Goal: Information Seeking & Learning: Learn about a topic

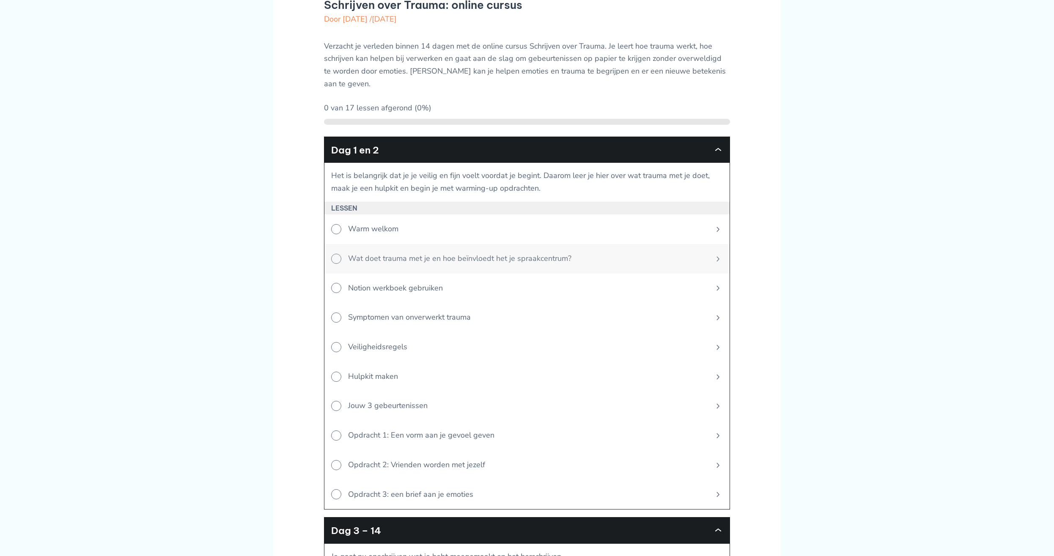
scroll to position [86, 0]
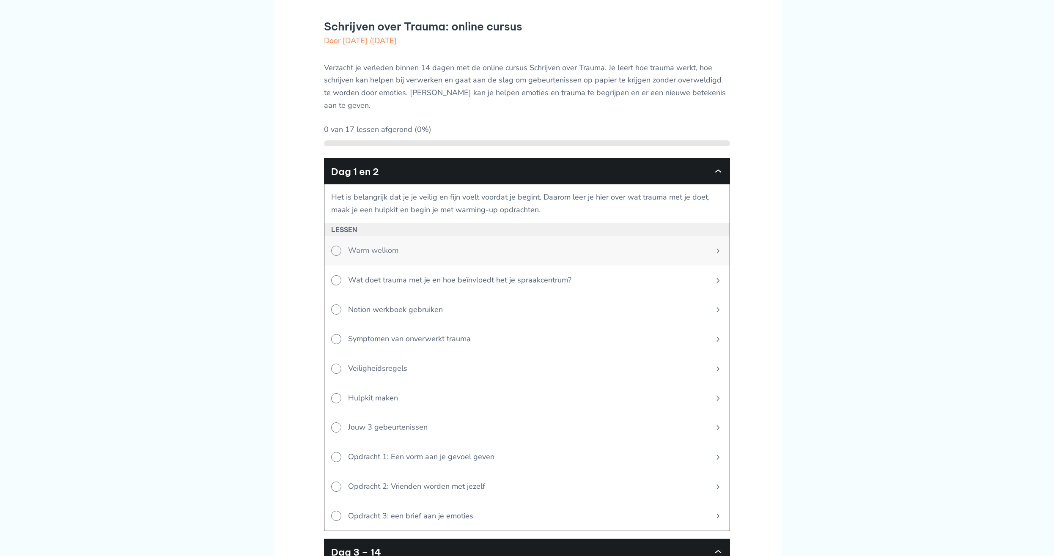
click at [391, 243] on span "Warm welkom" at bounding box center [523, 251] width 365 height 30
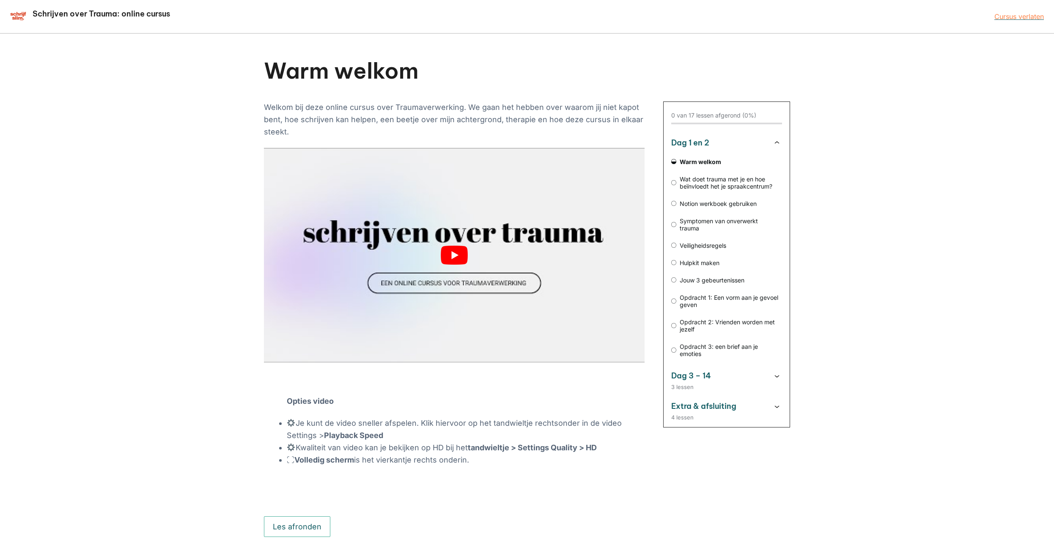
click at [457, 255] on button "play Youtube video" at bounding box center [454, 255] width 381 height 214
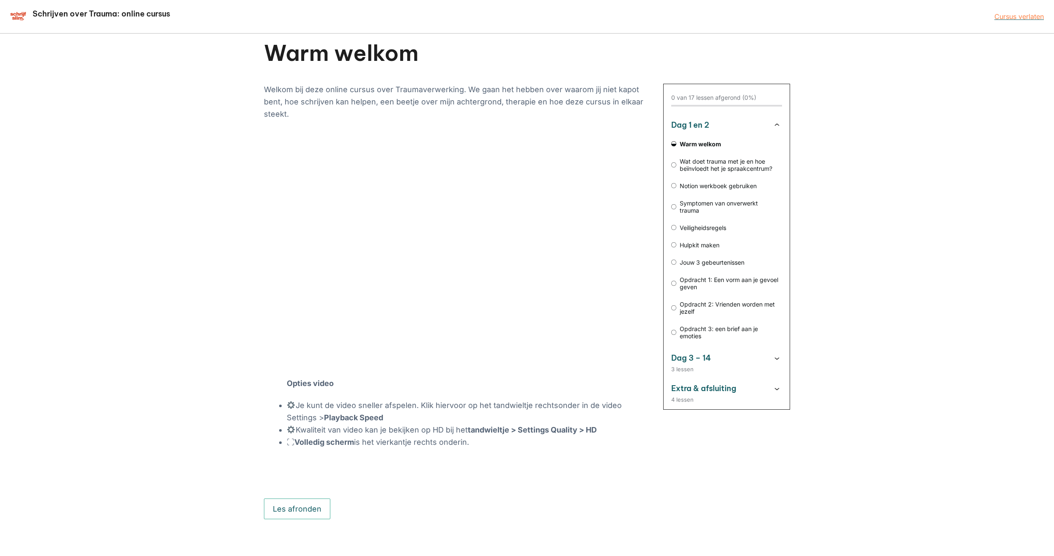
scroll to position [26, 0]
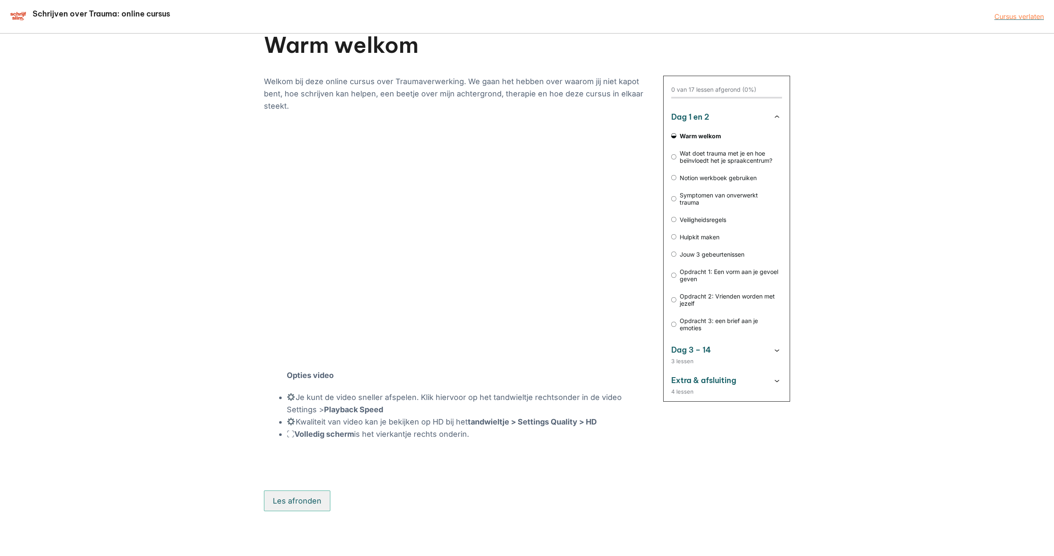
click at [302, 503] on button "Les afronden" at bounding box center [297, 501] width 66 height 21
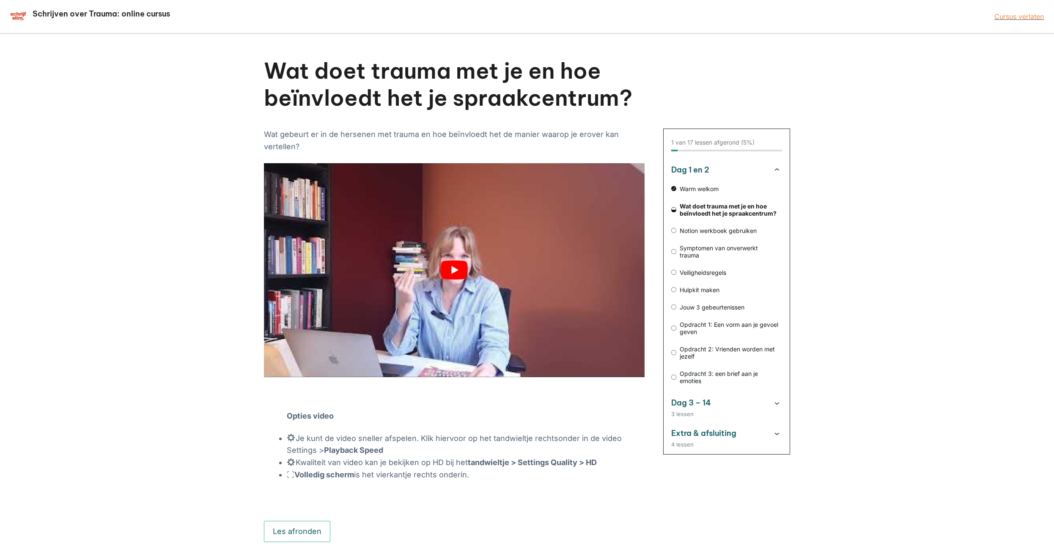
click at [448, 270] on button "play Youtube video" at bounding box center [454, 270] width 381 height 214
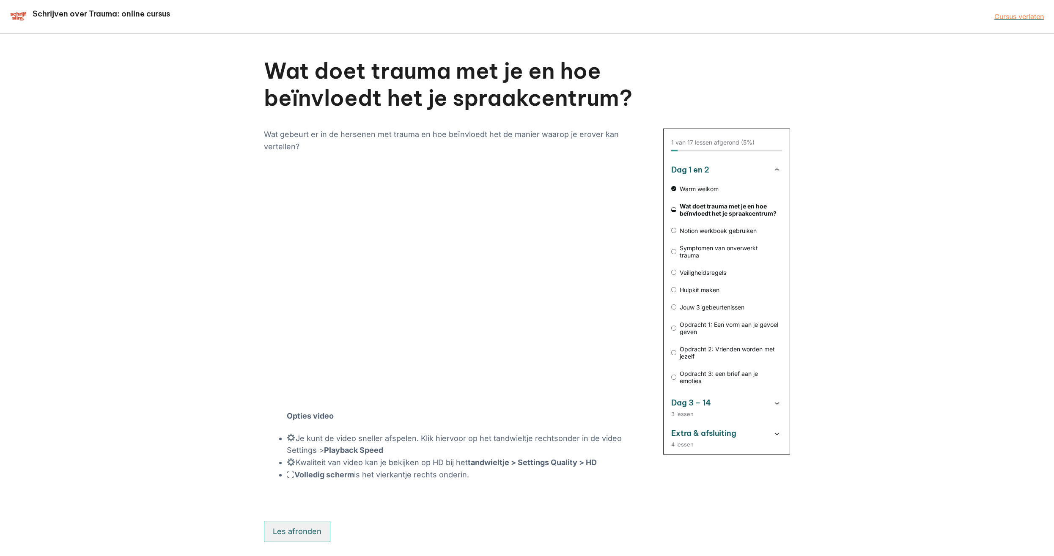
click at [310, 535] on button "Les afronden" at bounding box center [297, 531] width 66 height 21
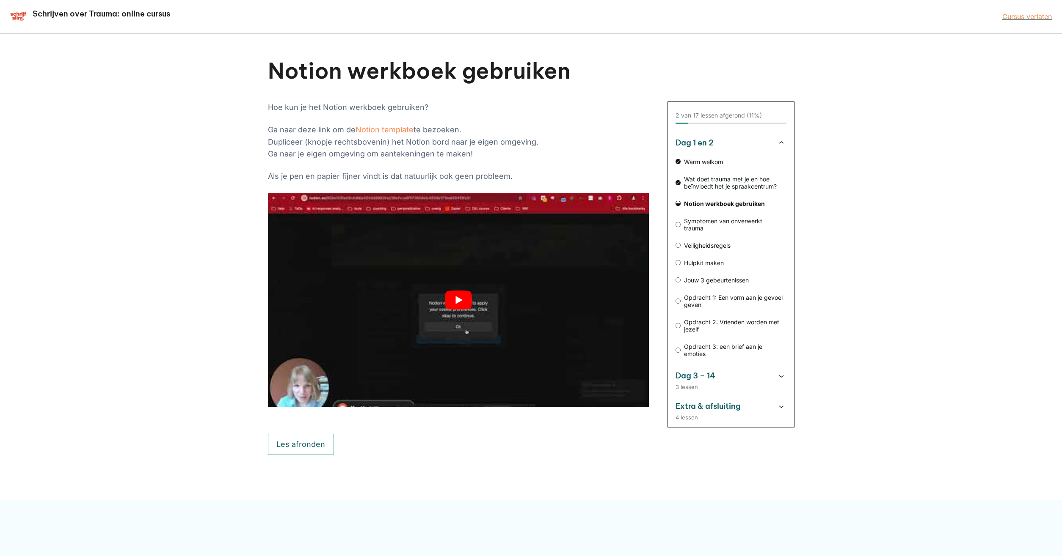
click at [455, 301] on button "play Youtube video" at bounding box center [458, 300] width 381 height 214
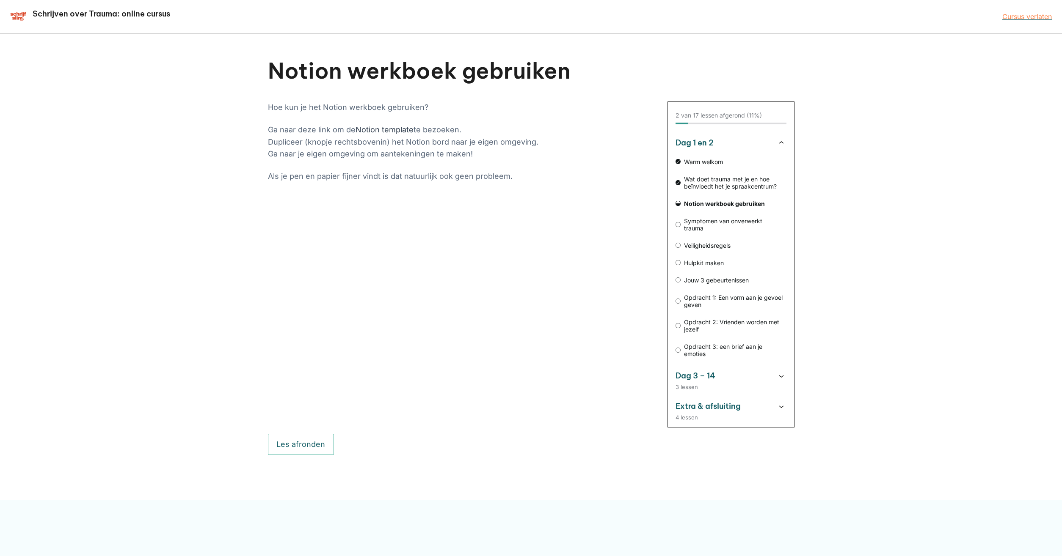
click at [391, 131] on link "Notion template" at bounding box center [384, 129] width 58 height 9
click at [371, 132] on link "Notion template" at bounding box center [384, 129] width 58 height 9
click at [396, 132] on link "Notion template" at bounding box center [384, 129] width 58 height 9
click at [400, 132] on link "Notion template" at bounding box center [384, 129] width 58 height 9
click at [382, 129] on link "Notion template" at bounding box center [384, 129] width 58 height 9
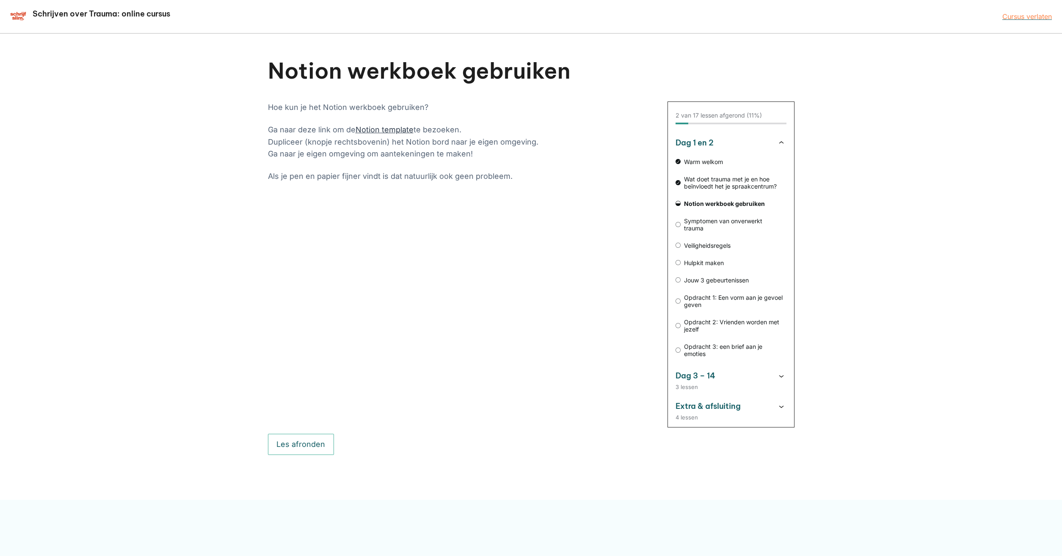
click at [385, 132] on link "Notion template" at bounding box center [384, 129] width 58 height 9
click at [293, 443] on button "Les afronden" at bounding box center [301, 444] width 66 height 21
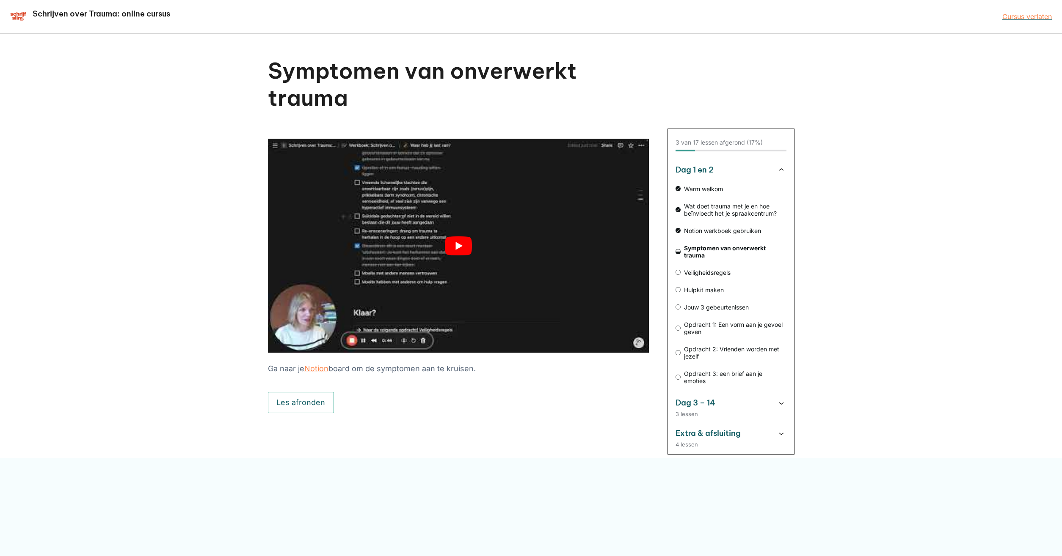
click at [459, 247] on button "play Youtube video" at bounding box center [458, 246] width 381 height 214
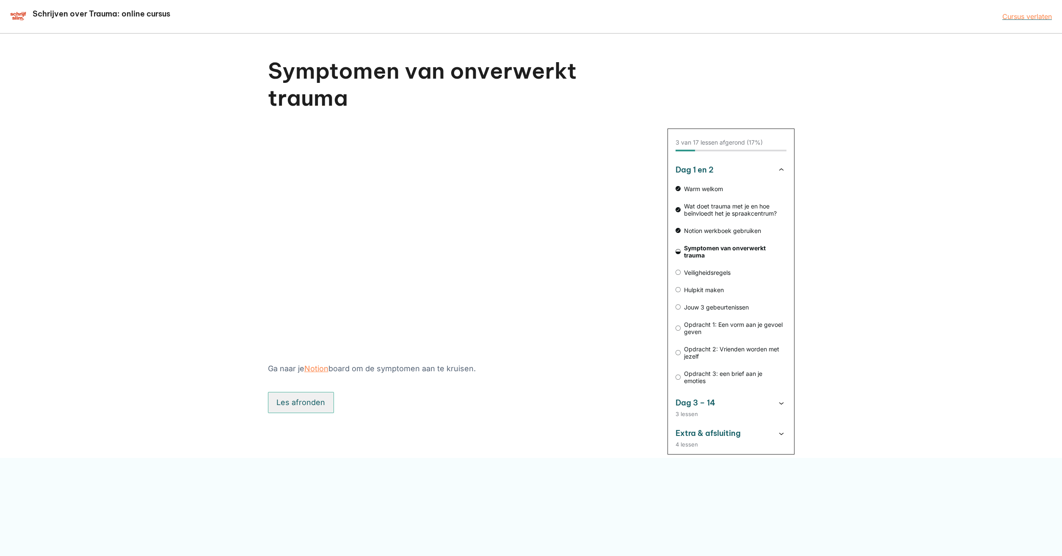
click at [296, 402] on button "Les afronden" at bounding box center [301, 402] width 66 height 21
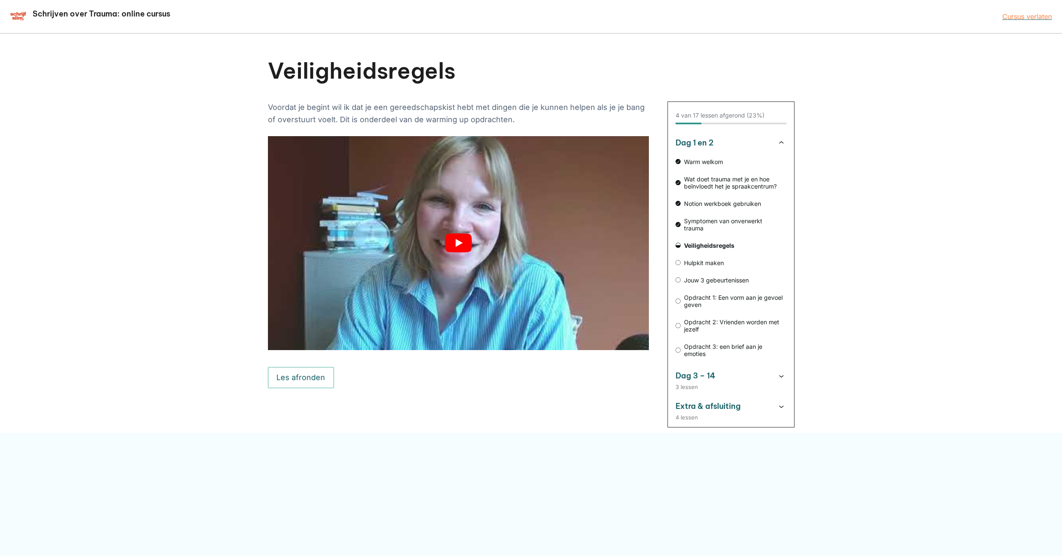
click at [454, 242] on button "play Youtube video" at bounding box center [458, 243] width 381 height 214
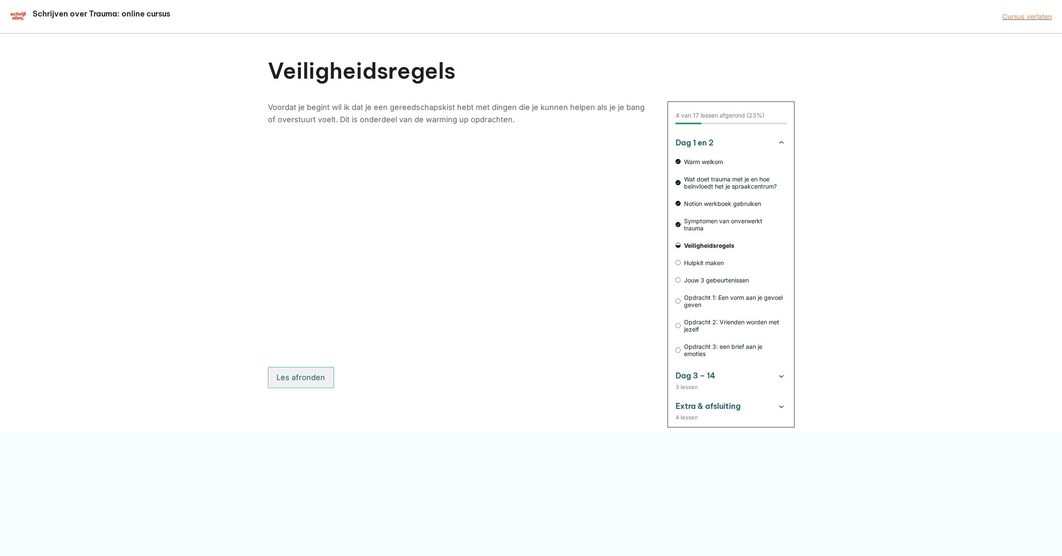
click at [296, 381] on button "Les afronden" at bounding box center [301, 377] width 66 height 21
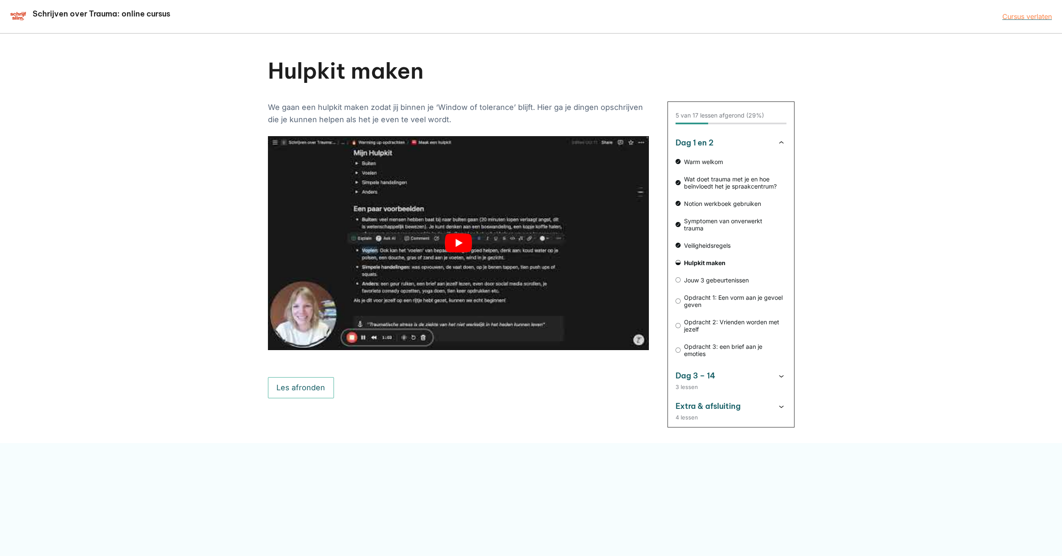
click at [459, 243] on button "play Youtube video" at bounding box center [458, 243] width 381 height 214
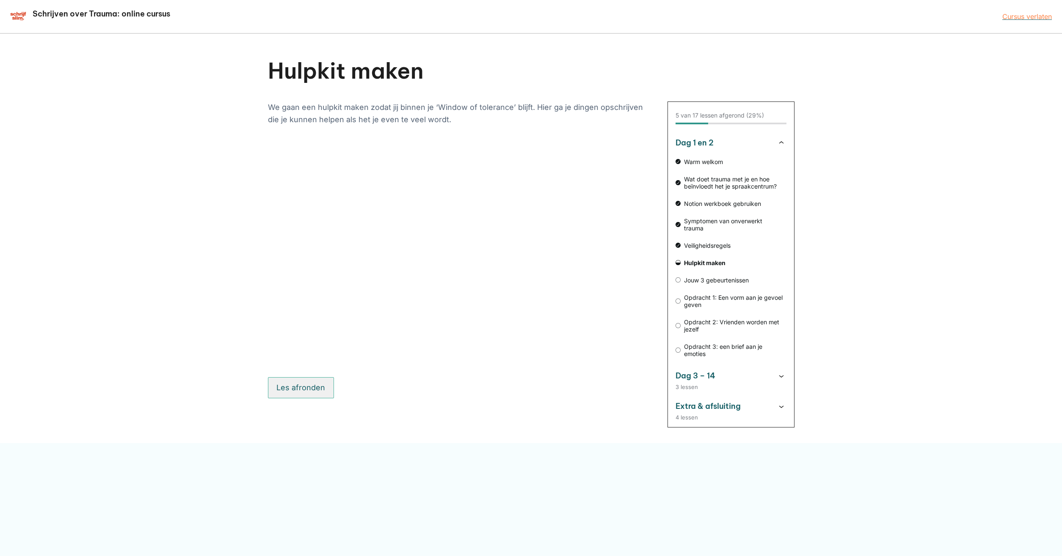
click at [281, 387] on button "Les afronden" at bounding box center [301, 387] width 66 height 21
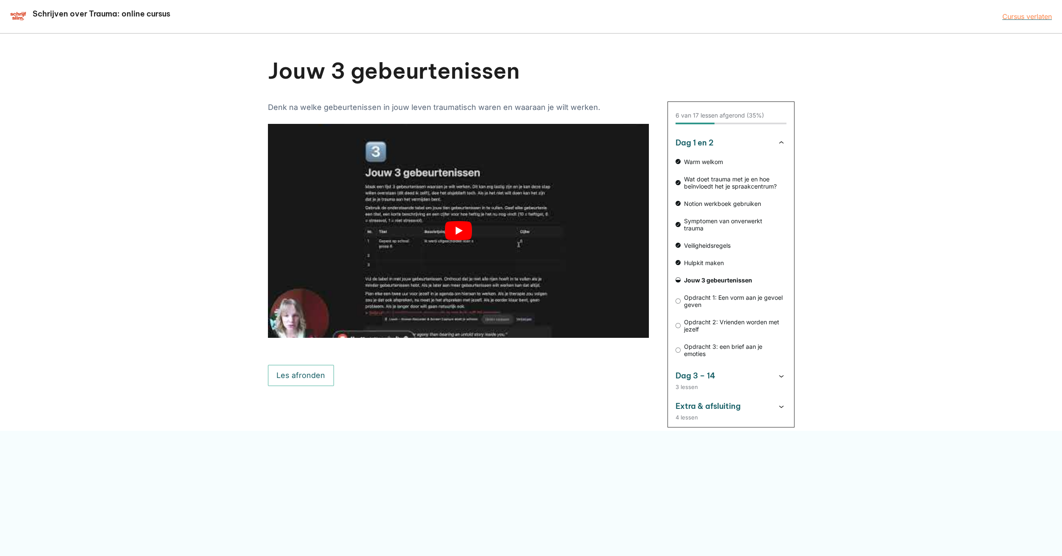
click at [454, 231] on button "play Youtube video" at bounding box center [458, 231] width 381 height 214
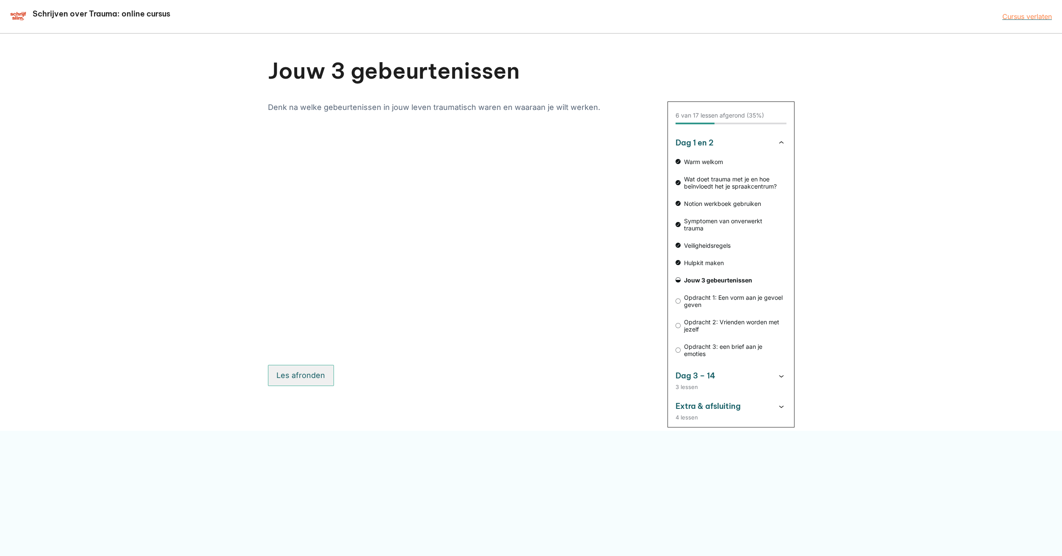
click at [308, 379] on button "Les afronden" at bounding box center [301, 375] width 66 height 21
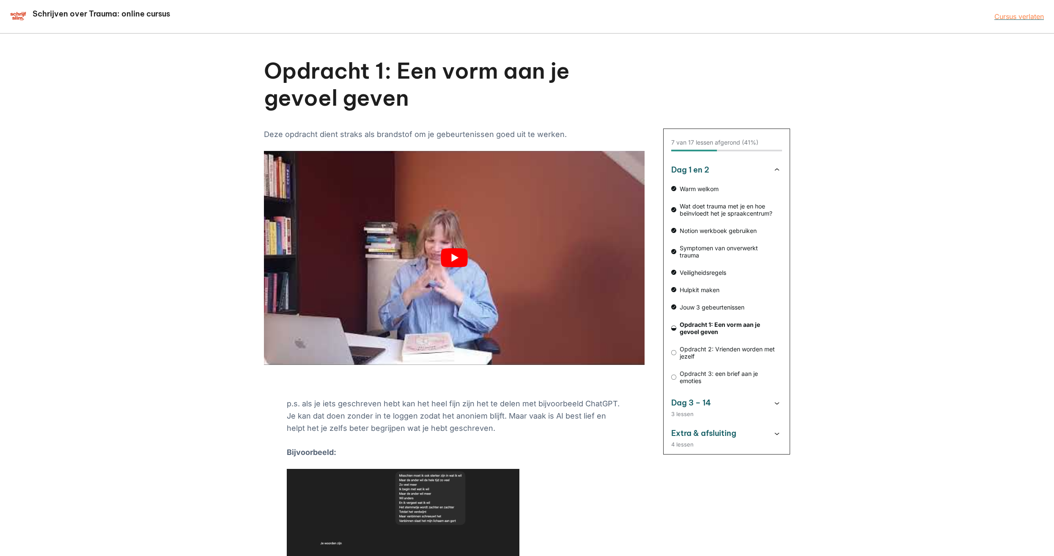
click at [457, 259] on button "play Youtube video" at bounding box center [454, 258] width 381 height 214
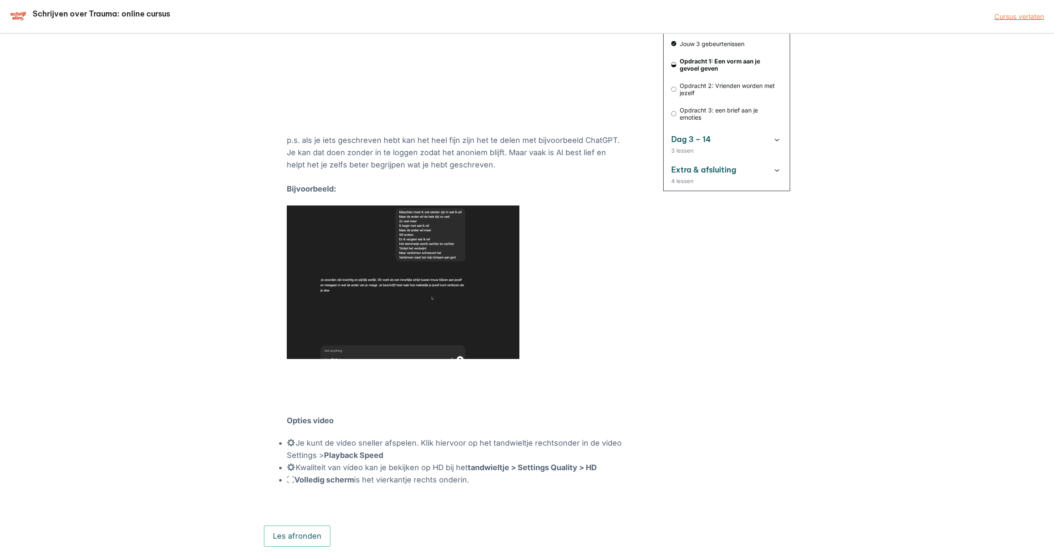
scroll to position [299, 0]
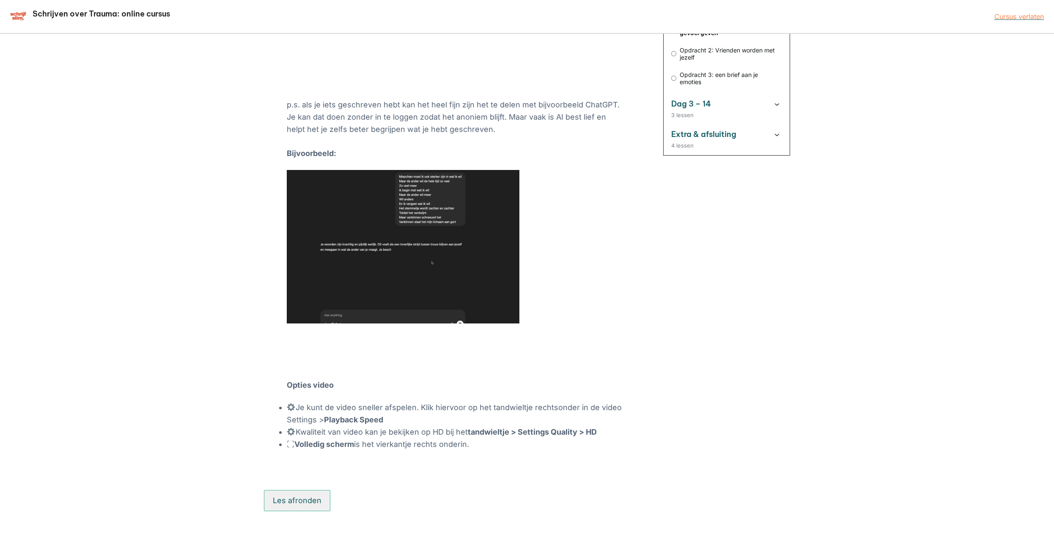
click at [301, 501] on button "Les afronden" at bounding box center [297, 500] width 66 height 21
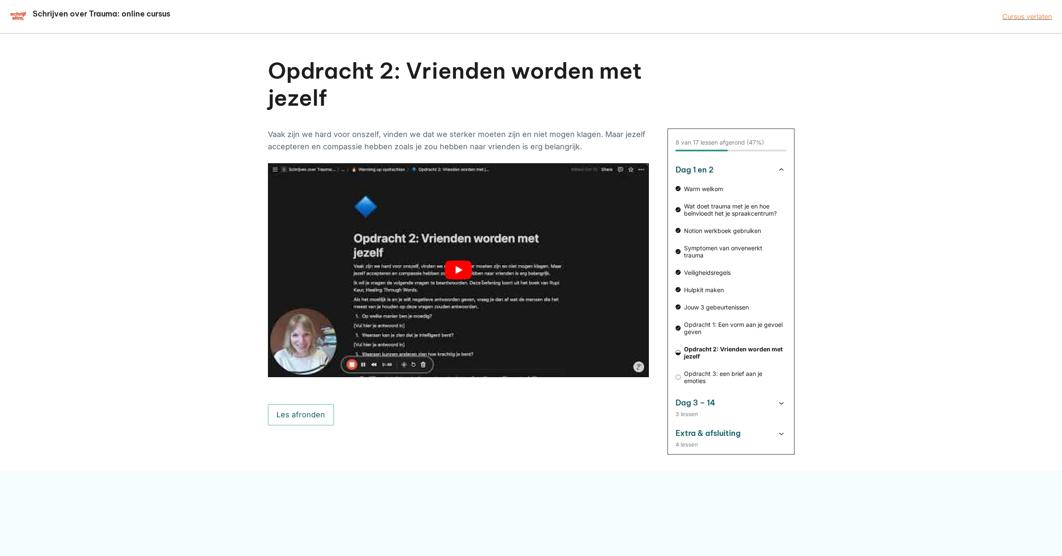
click at [464, 270] on button "play Youtube video" at bounding box center [458, 270] width 381 height 214
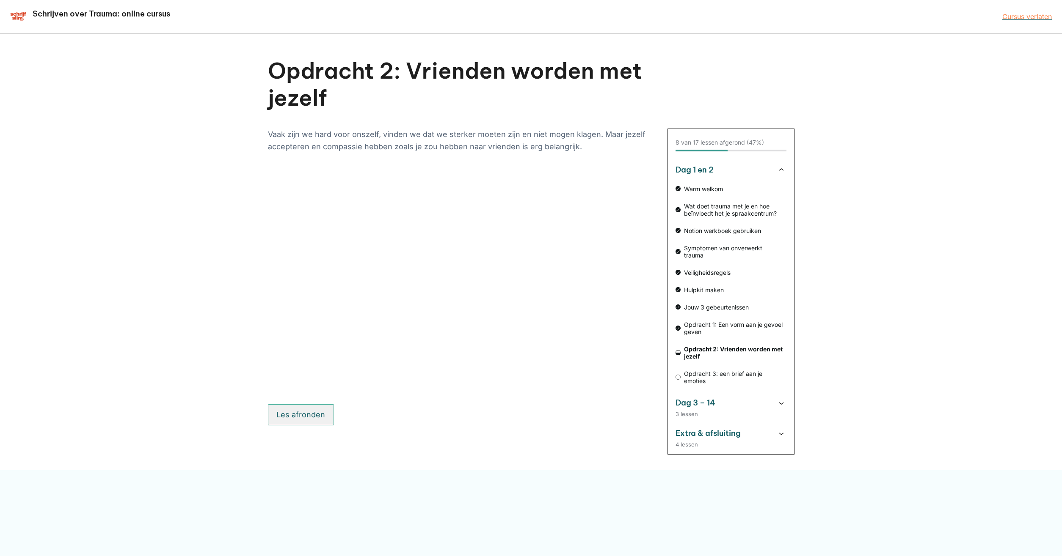
click at [315, 422] on button "Les afronden" at bounding box center [301, 414] width 66 height 21
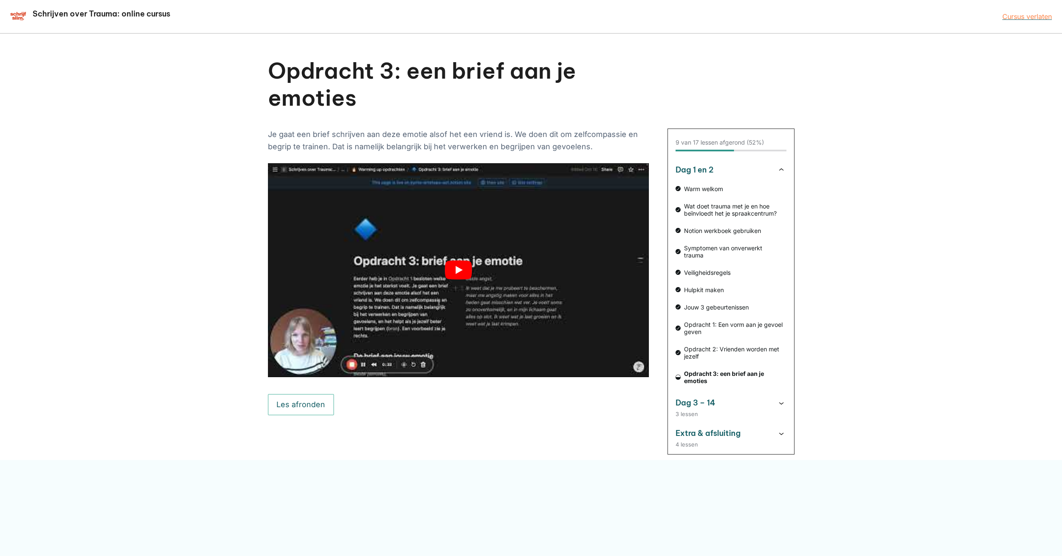
click at [460, 271] on button "play Youtube video" at bounding box center [458, 270] width 381 height 214
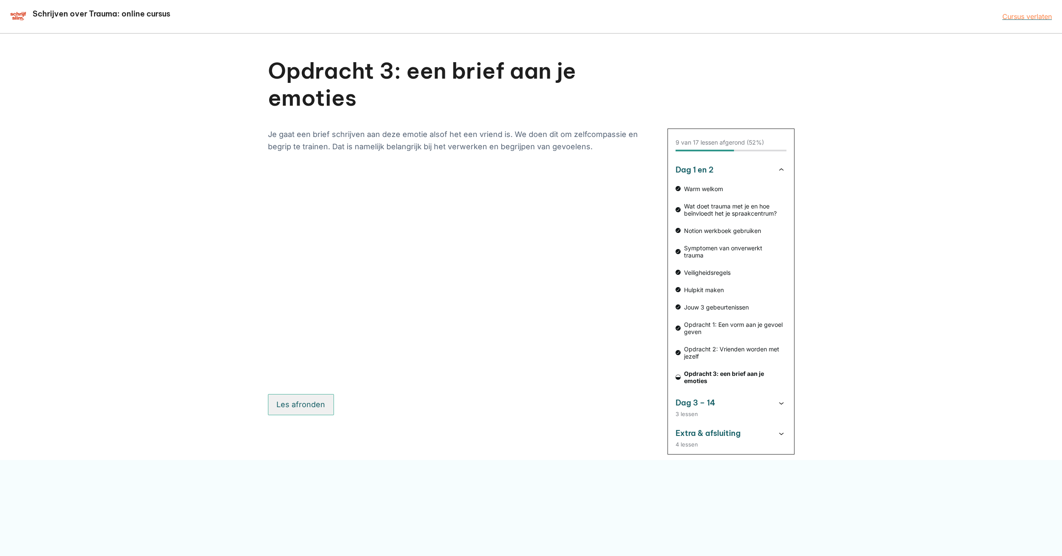
click at [298, 406] on button "Les afronden" at bounding box center [301, 404] width 66 height 21
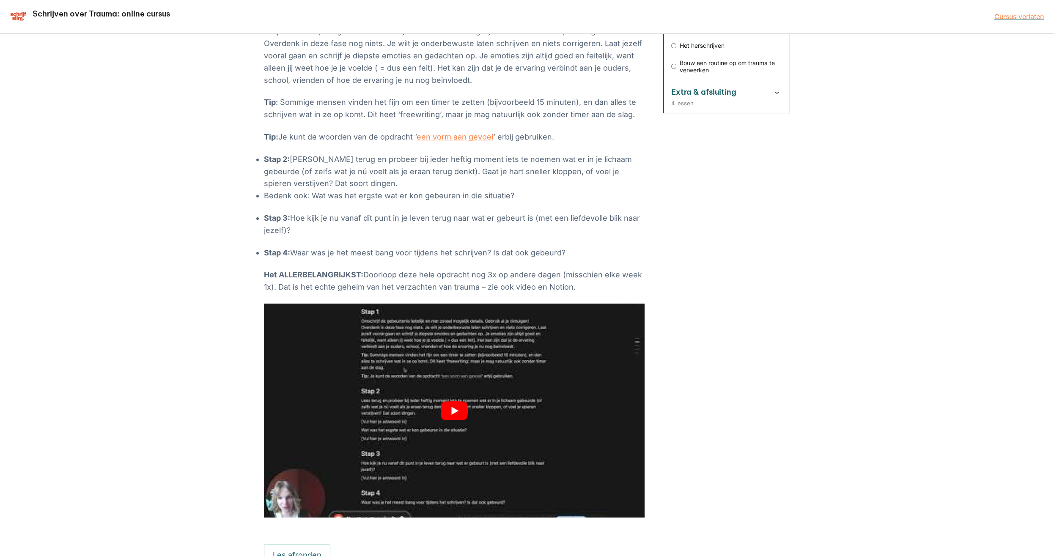
scroll to position [253, 0]
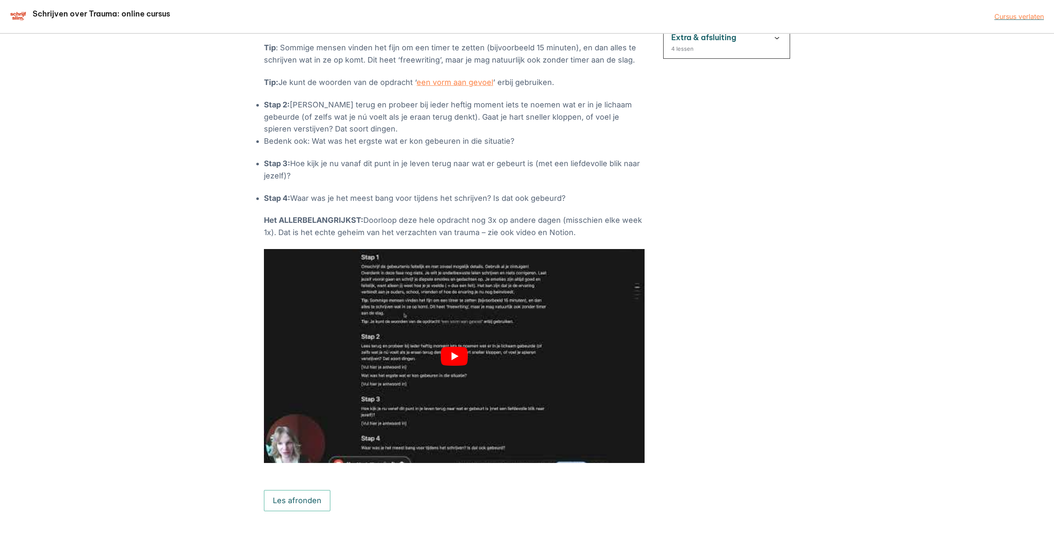
click at [456, 359] on button "play Youtube video" at bounding box center [454, 356] width 381 height 214
